Goal: Transaction & Acquisition: Purchase product/service

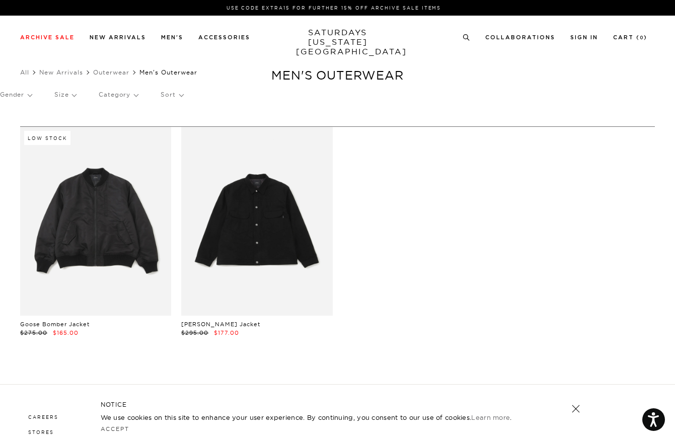
click at [342, 34] on link "SATURDAYS NEW YORK CITY" at bounding box center [337, 42] width 83 height 29
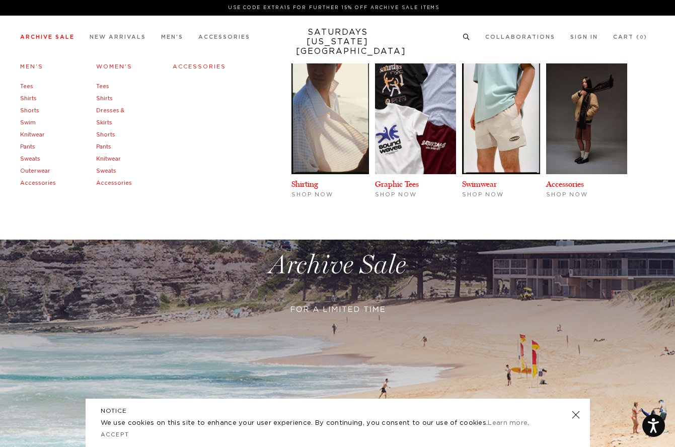
click at [44, 34] on link "Archive Sale" at bounding box center [47, 37] width 54 height 6
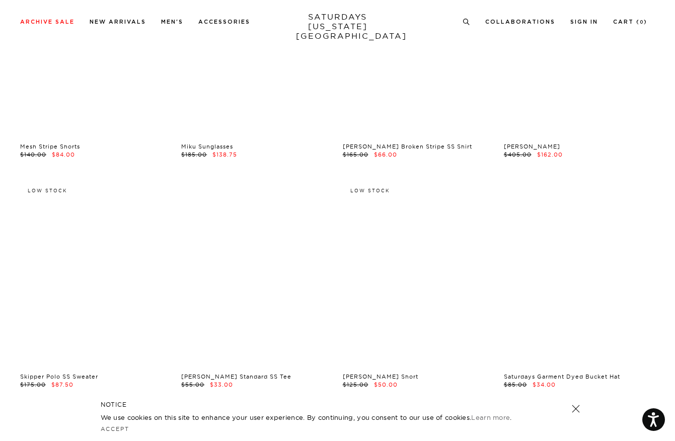
scroll to position [4864, 0]
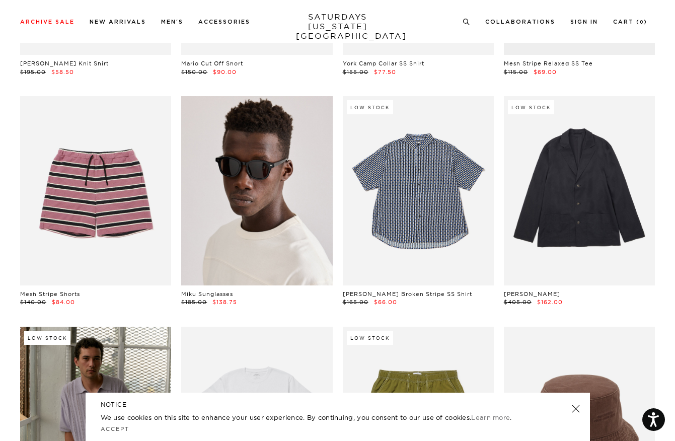
click at [277, 188] on link at bounding box center [256, 190] width 151 height 189
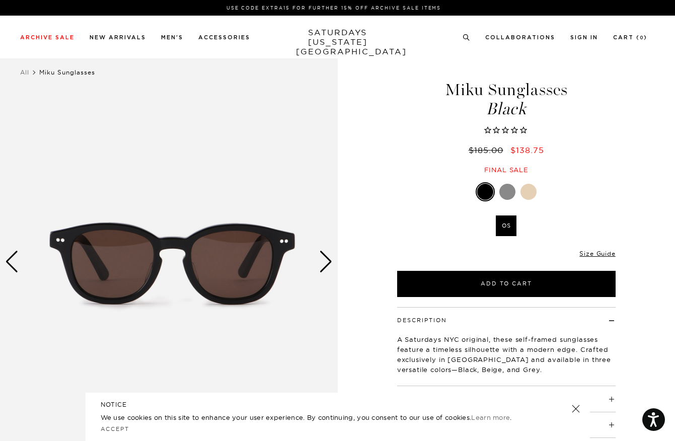
click at [506, 192] on div at bounding box center [507, 192] width 16 height 16
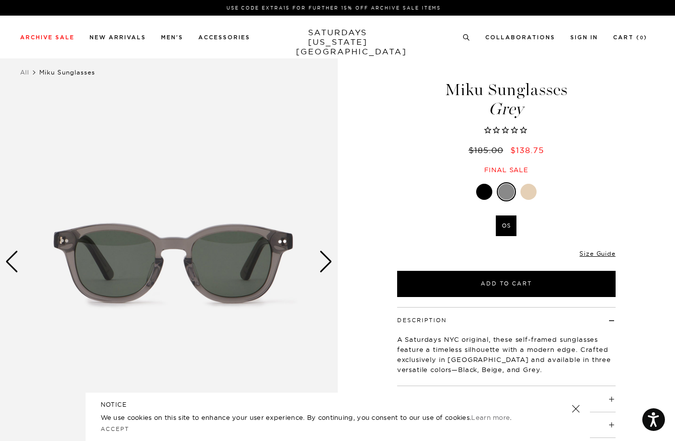
click at [328, 264] on div "Next slide" at bounding box center [326, 262] width 14 height 22
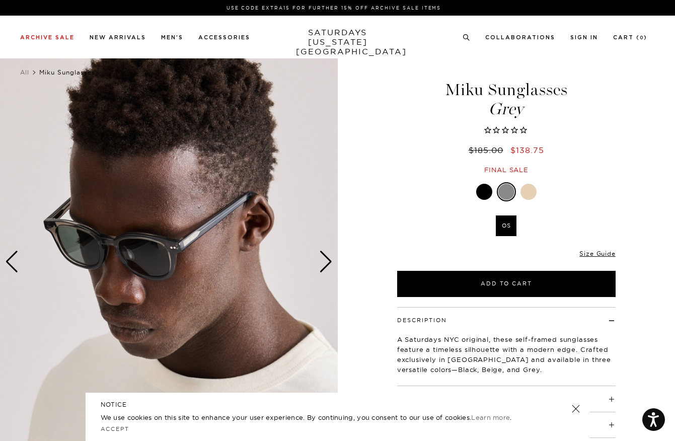
click at [328, 264] on div "Next slide" at bounding box center [326, 262] width 14 height 22
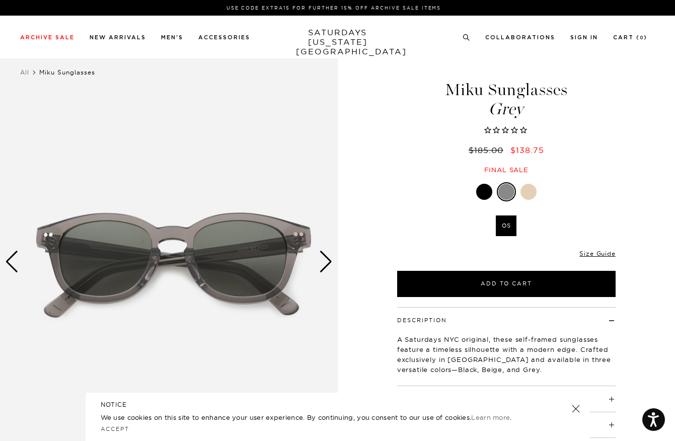
click at [328, 264] on div "Next slide" at bounding box center [326, 262] width 14 height 22
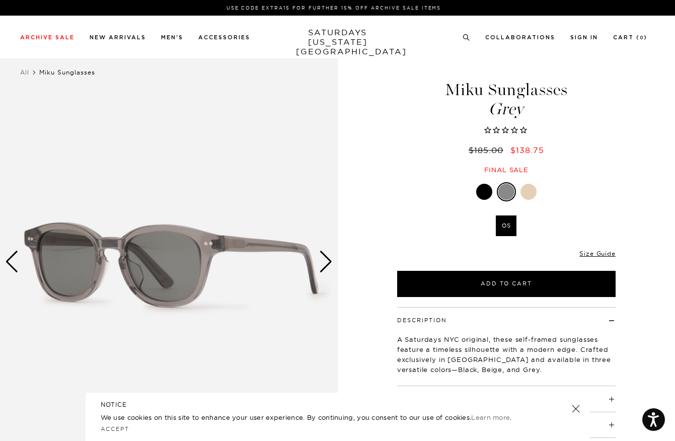
click at [328, 264] on div "Next slide" at bounding box center [326, 262] width 14 height 22
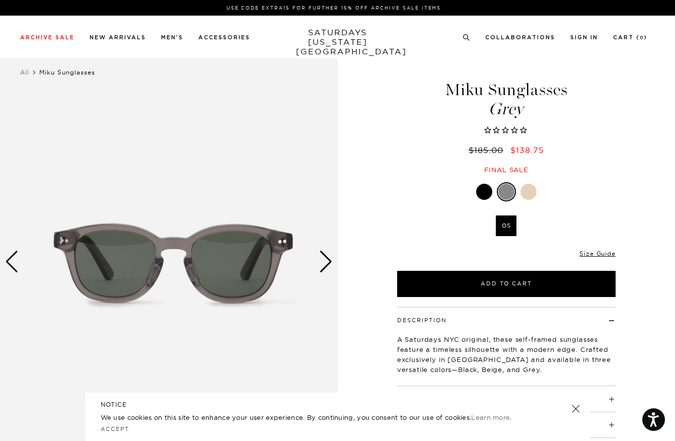
click at [531, 192] on div at bounding box center [528, 192] width 16 height 16
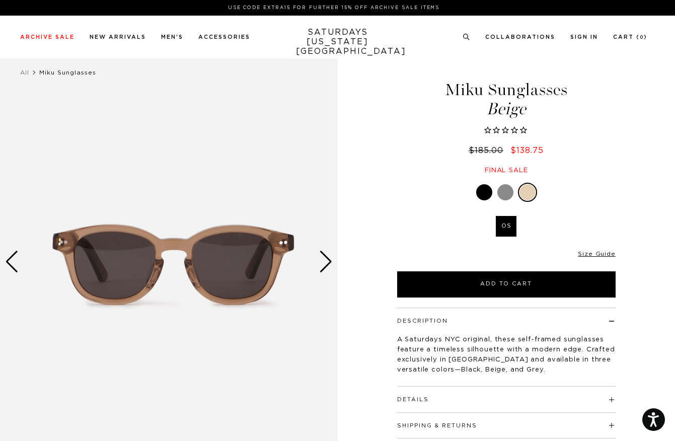
click at [328, 263] on div "Next slide" at bounding box center [326, 262] width 14 height 22
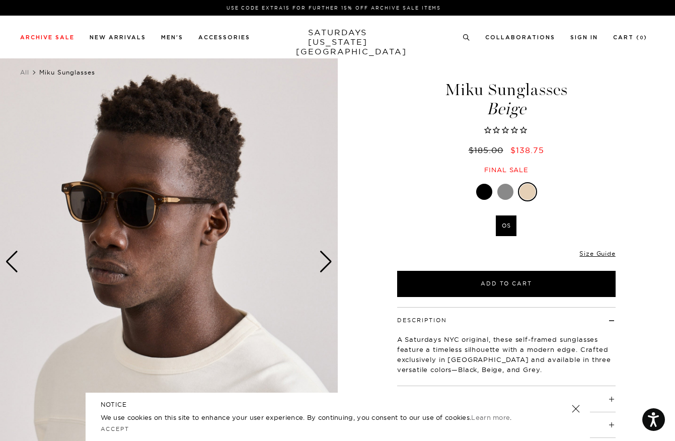
click at [328, 263] on div "Next slide" at bounding box center [326, 262] width 14 height 22
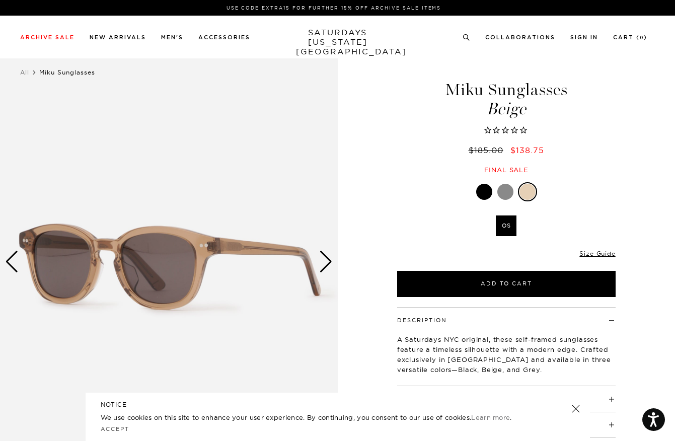
click at [328, 263] on div "Next slide" at bounding box center [326, 262] width 14 height 22
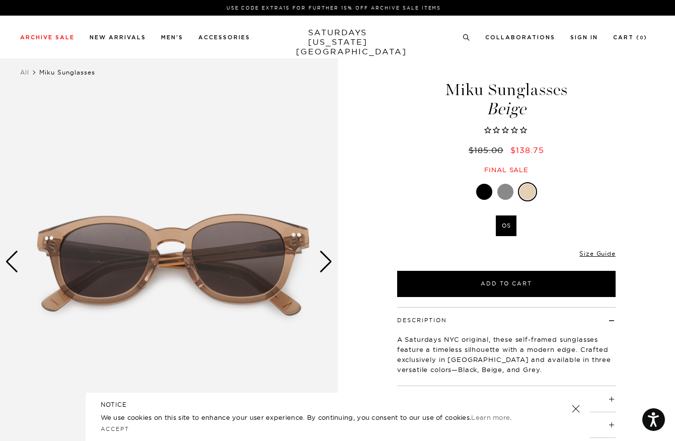
click at [478, 194] on div at bounding box center [484, 192] width 16 height 16
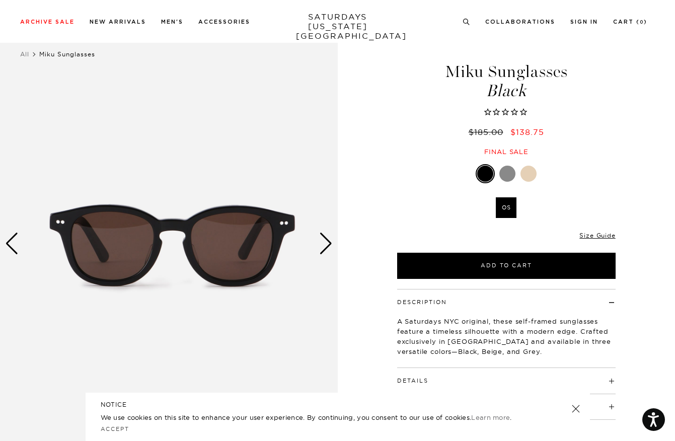
scroll to position [24, 0]
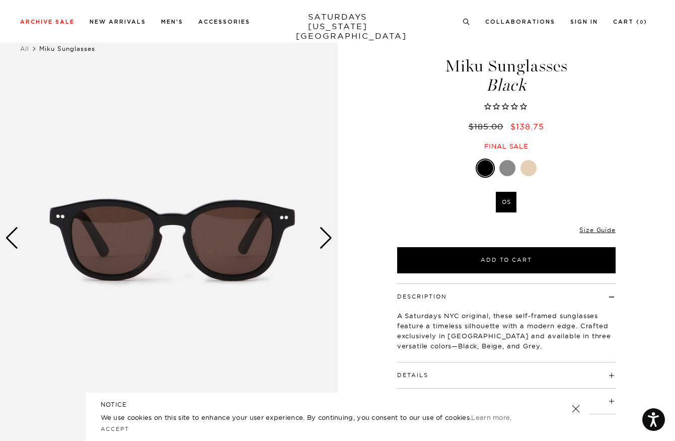
click at [331, 238] on div "Next slide" at bounding box center [326, 238] width 14 height 22
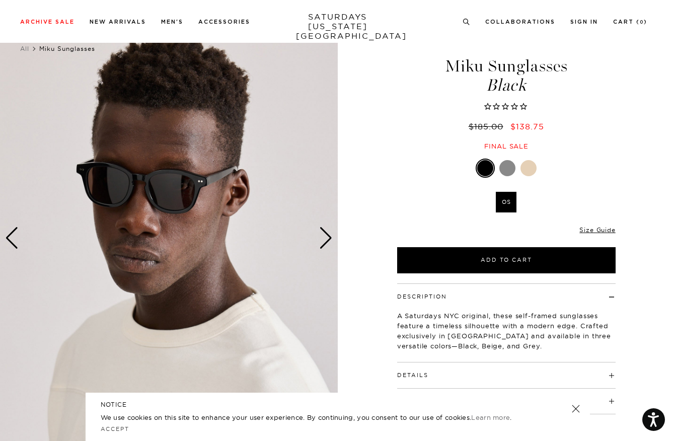
click at [331, 238] on div "Next slide" at bounding box center [326, 238] width 14 height 22
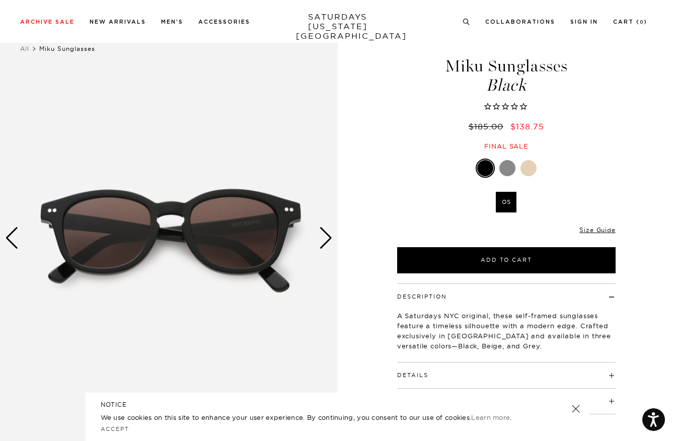
click at [331, 238] on div "Next slide" at bounding box center [326, 238] width 14 height 22
